Goal: Find specific page/section: Find specific page/section

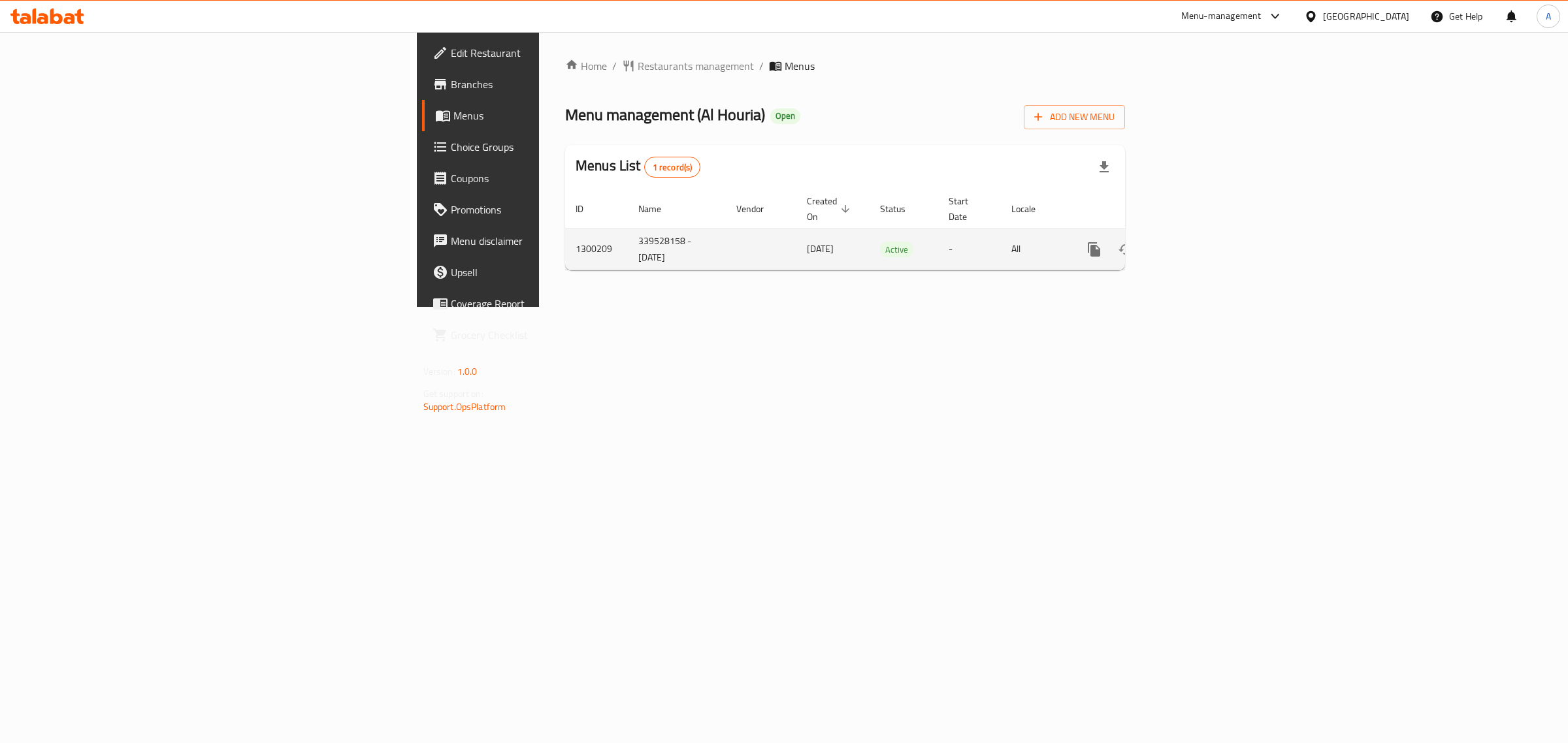
click at [1196, 242] on icon "enhanced table" at bounding box center [1188, 249] width 16 height 16
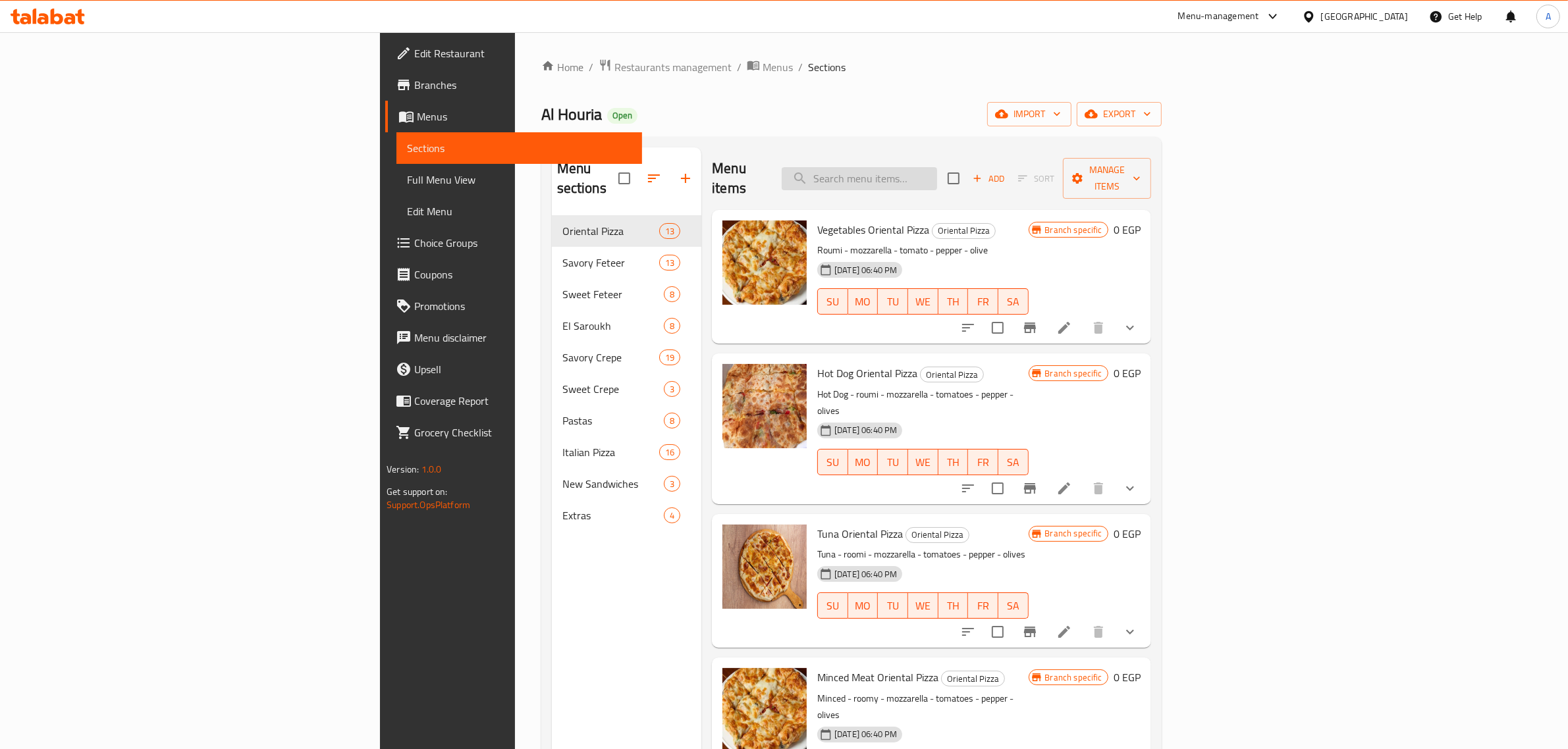
click at [937, 173] on input "search" at bounding box center [859, 178] width 155 height 23
paste input "Mocha pizza"
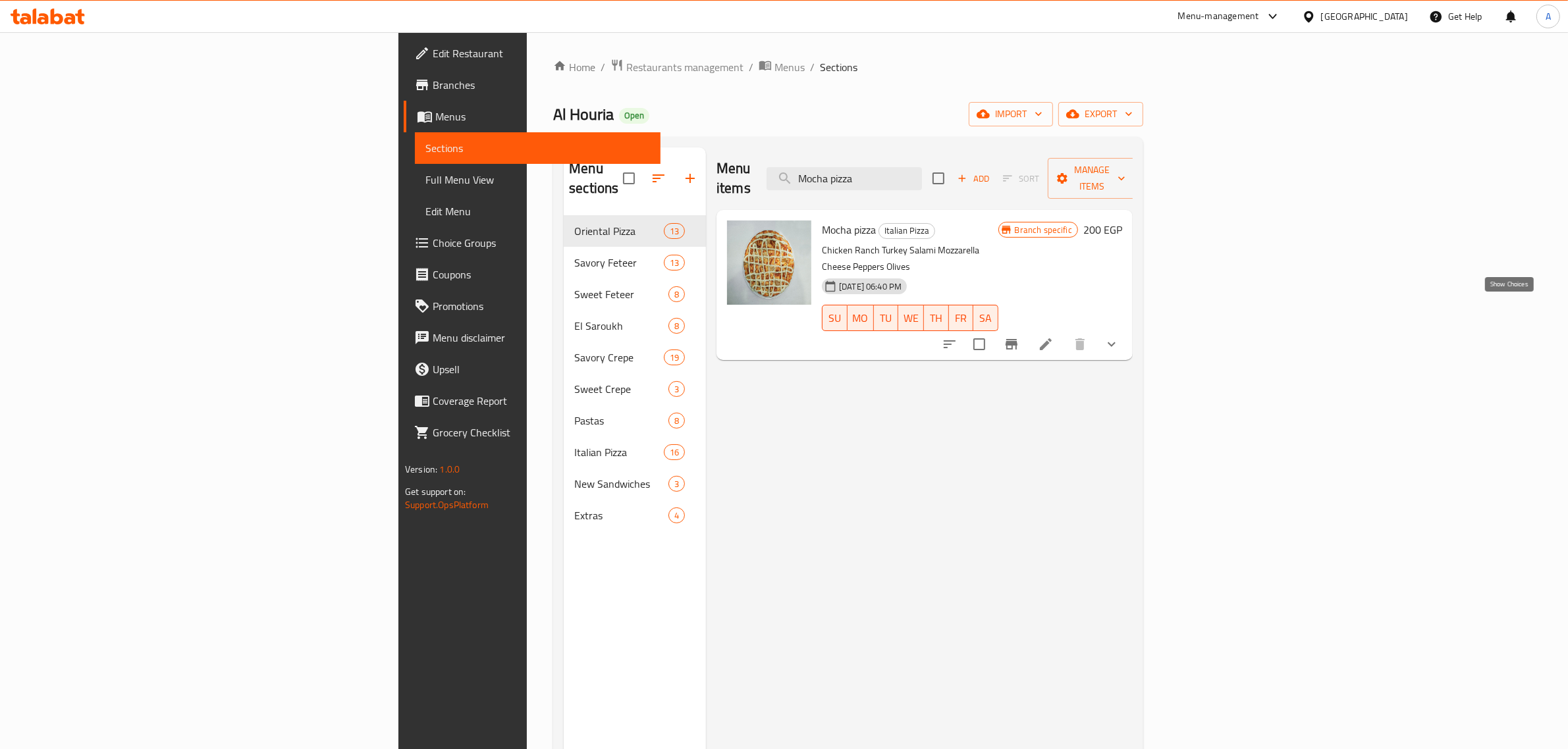
click at [1119, 336] on icon "show more" at bounding box center [1112, 344] width 16 height 16
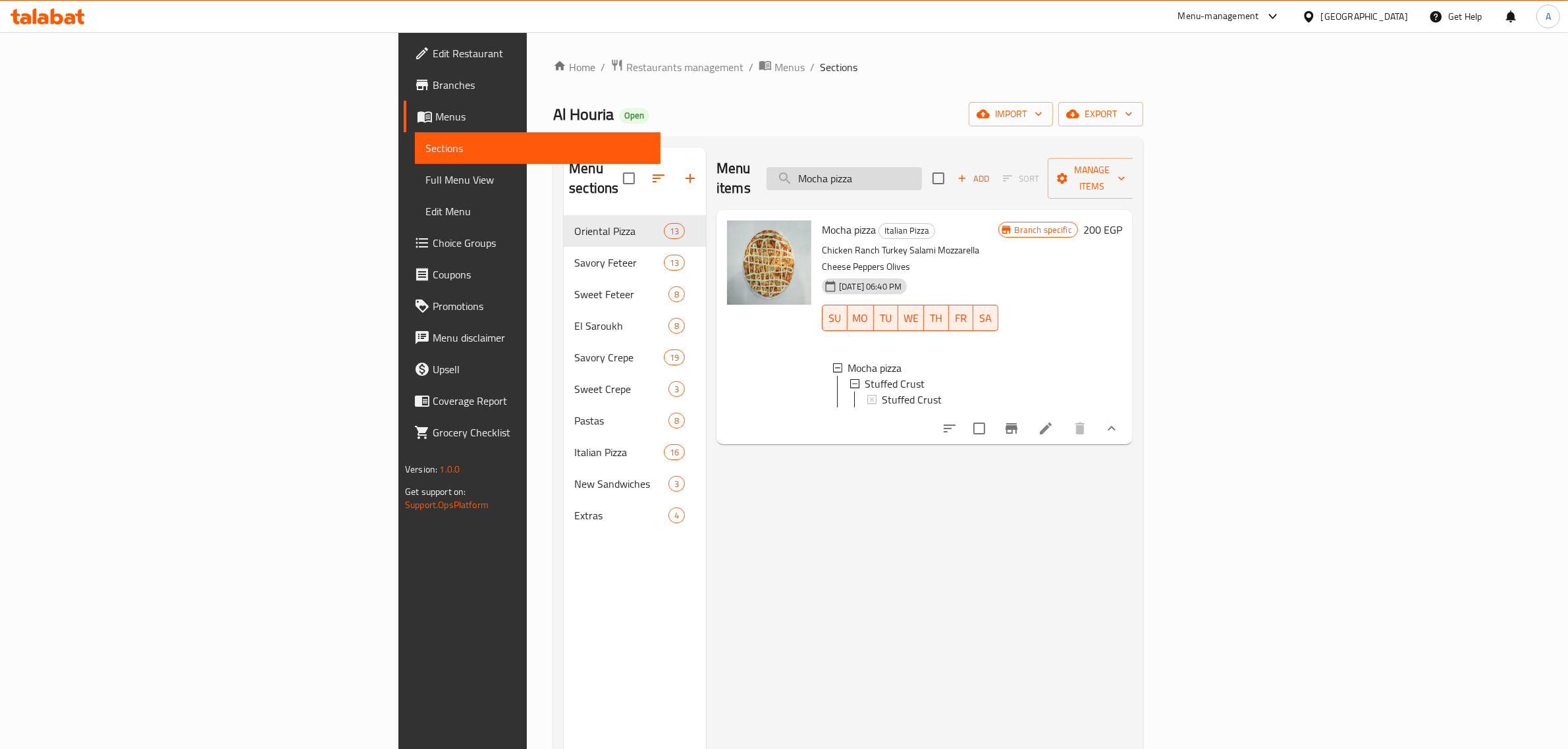
click at [922, 170] on input "Mocha pizza" at bounding box center [844, 178] width 155 height 23
paste input "Crispy chicken"
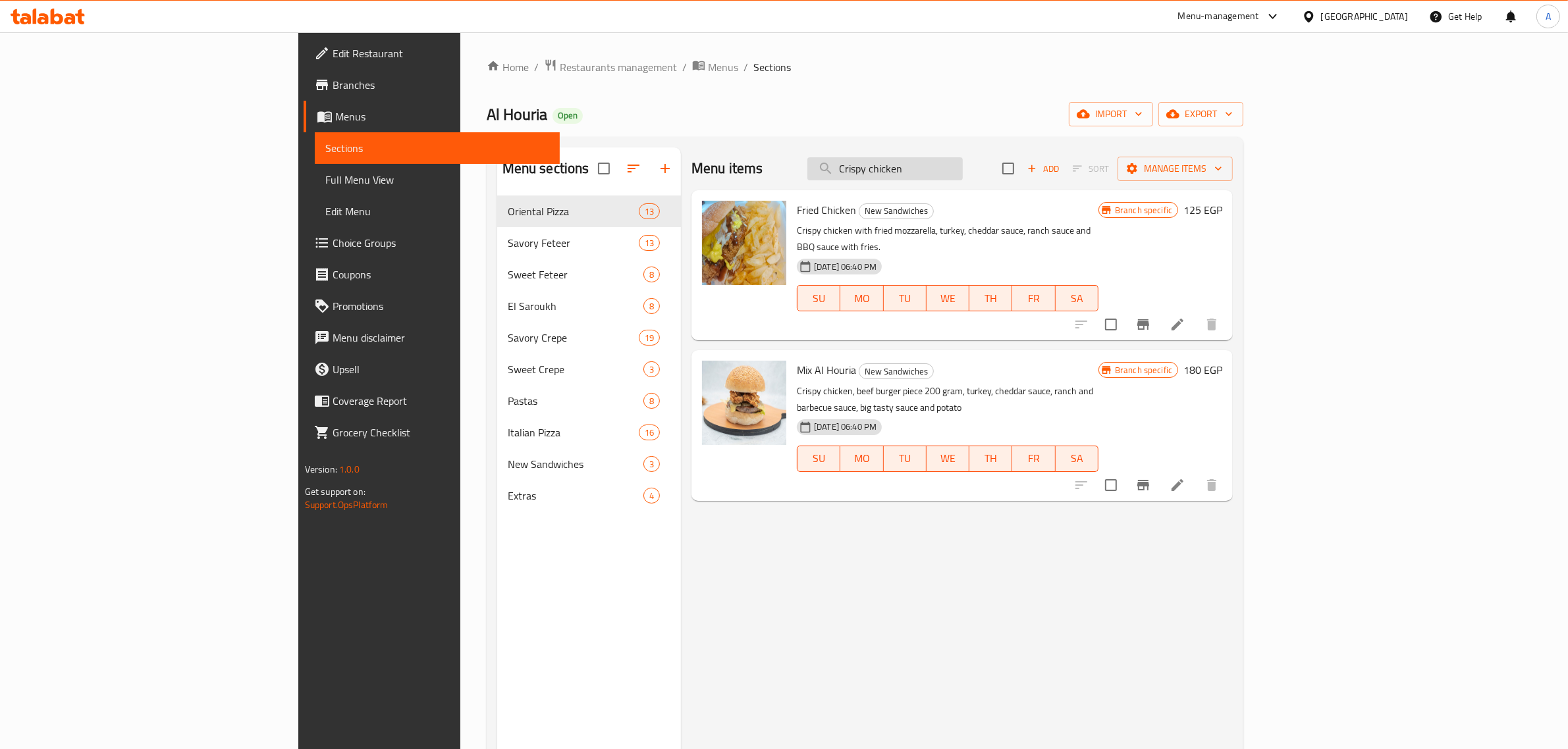
click at [962, 179] on input "Crispy chicken" at bounding box center [884, 168] width 155 height 23
paste input "Mocha Pie"
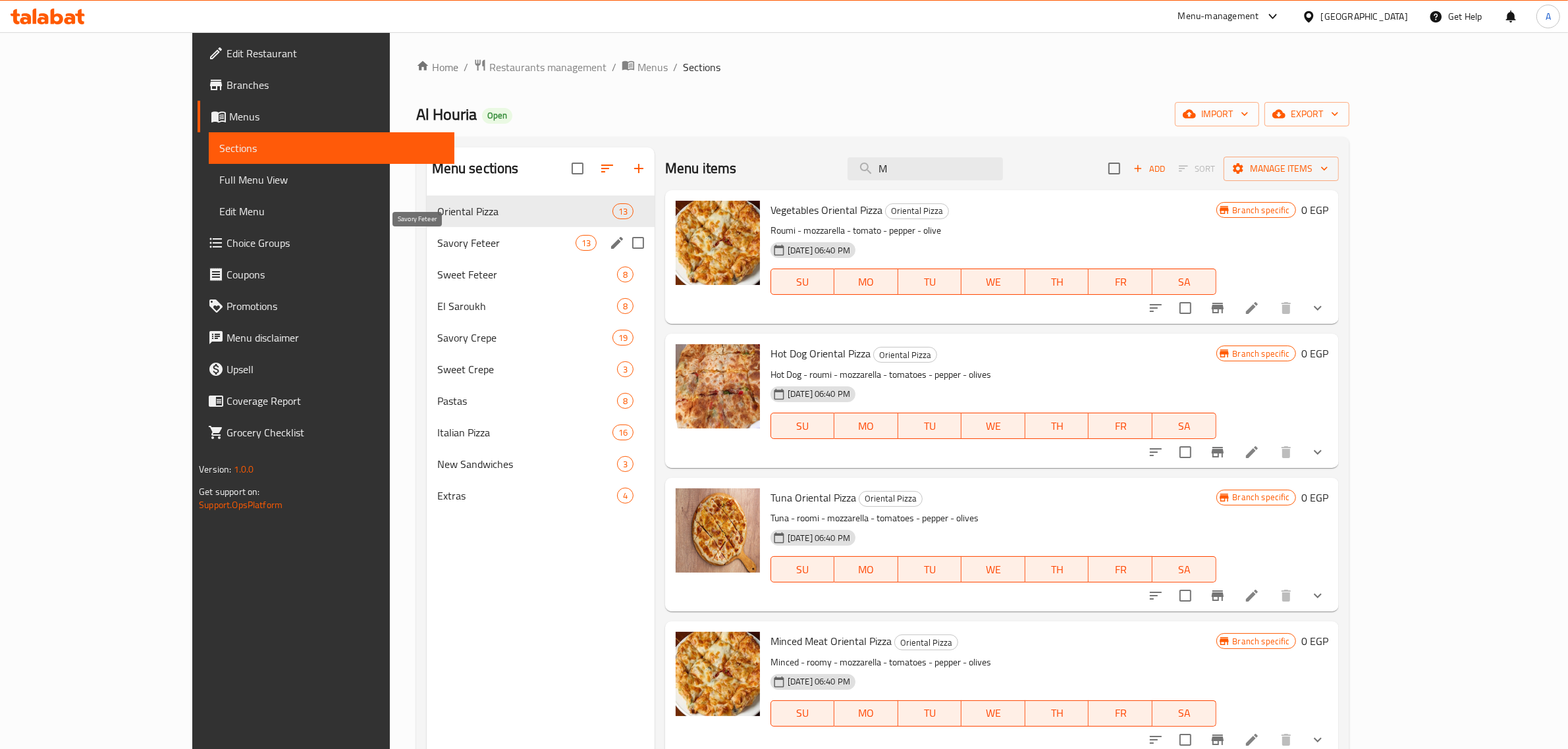
type input "M"
click at [437, 249] on span "Savory Feteer" at bounding box center [506, 242] width 138 height 16
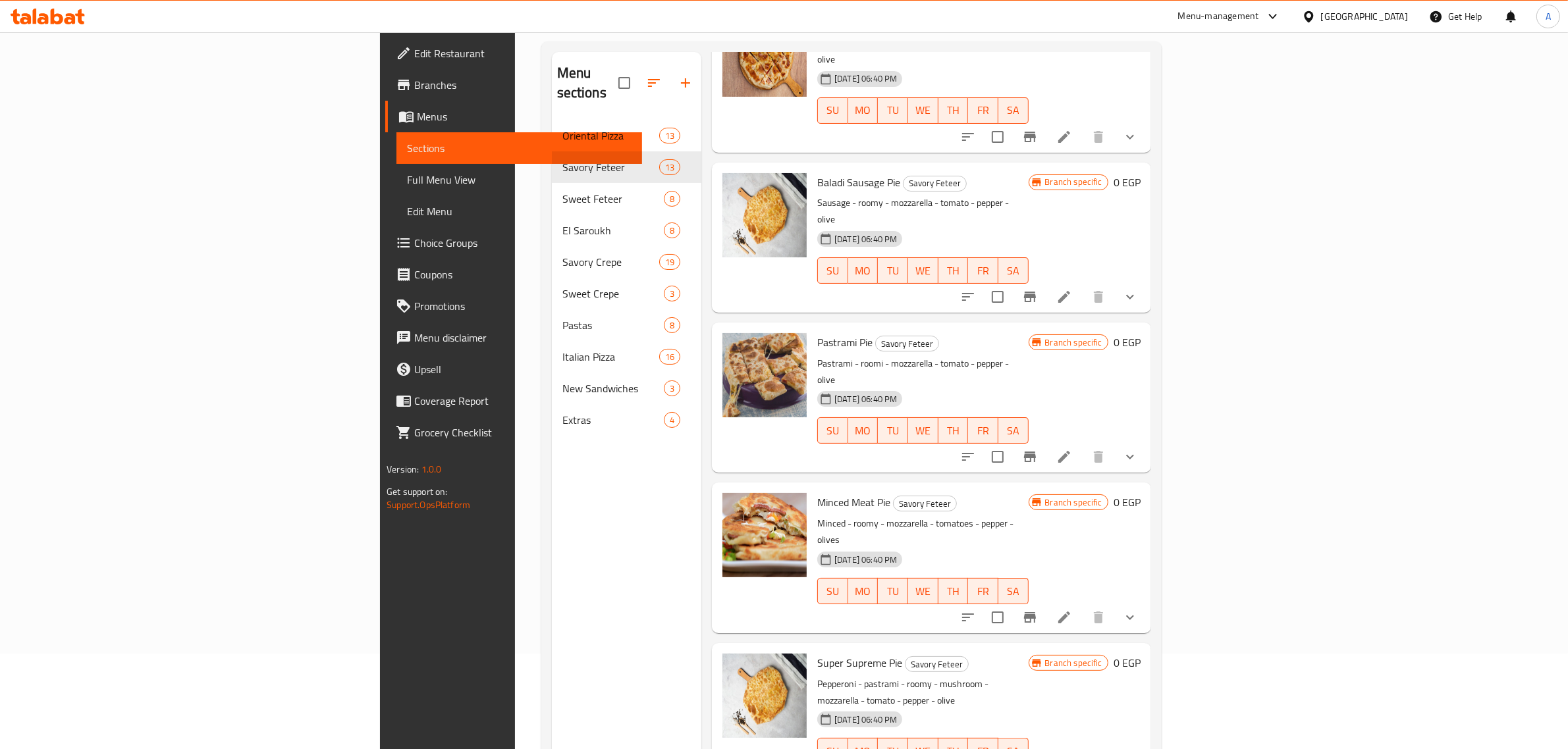
scroll to position [185, 0]
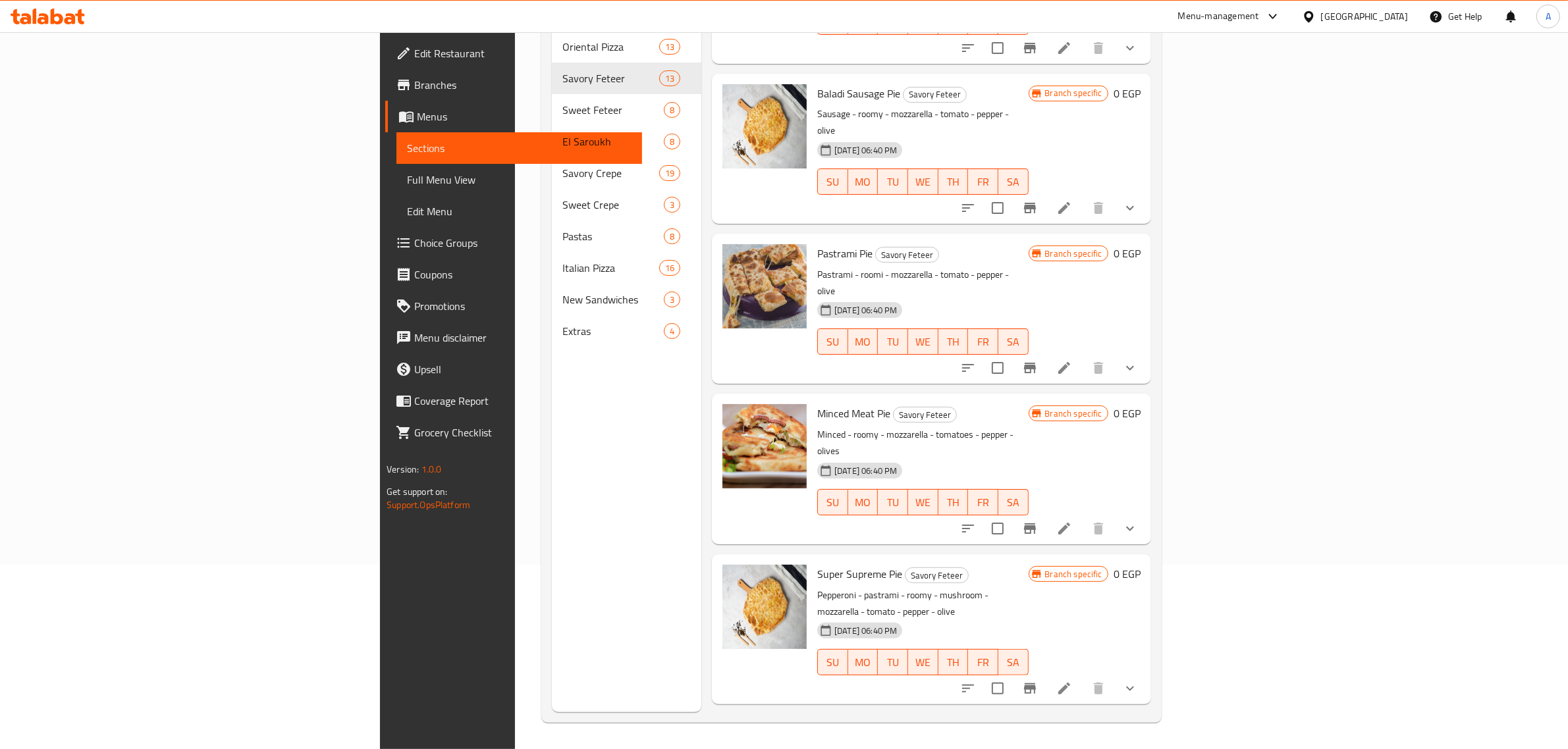
click at [414, 59] on span "Edit Restaurant" at bounding box center [523, 53] width 217 height 16
